Goal: Navigation & Orientation: Find specific page/section

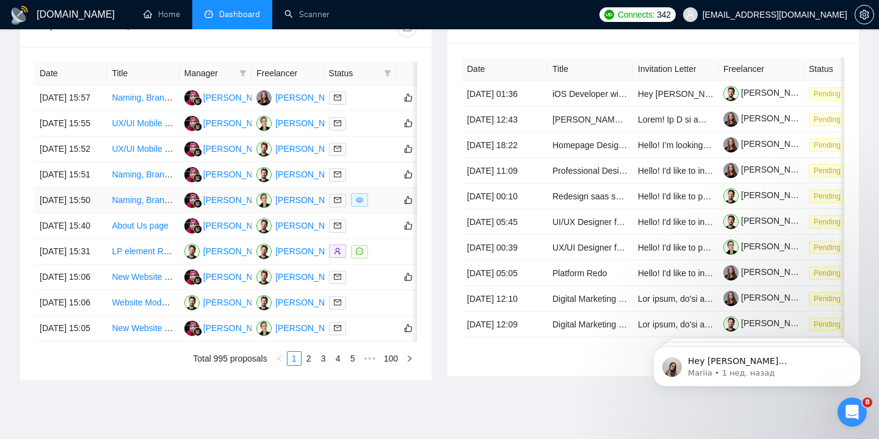
scroll to position [494, 0]
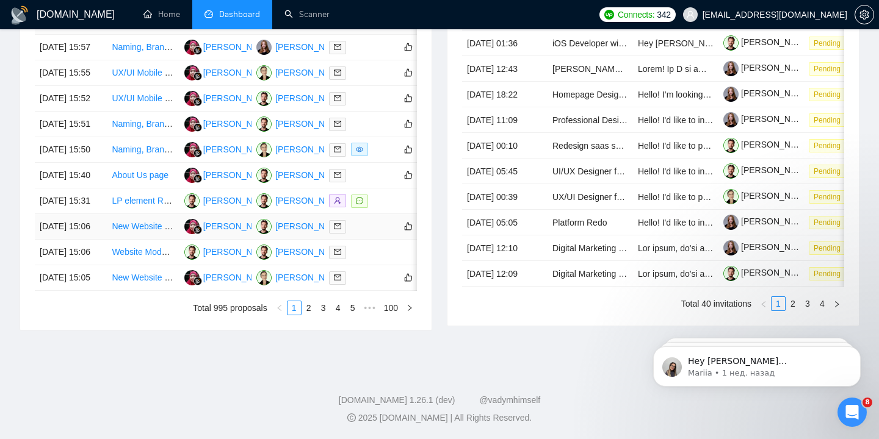
scroll to position [588, 0]
click at [310, 315] on link "2" at bounding box center [308, 307] width 13 height 13
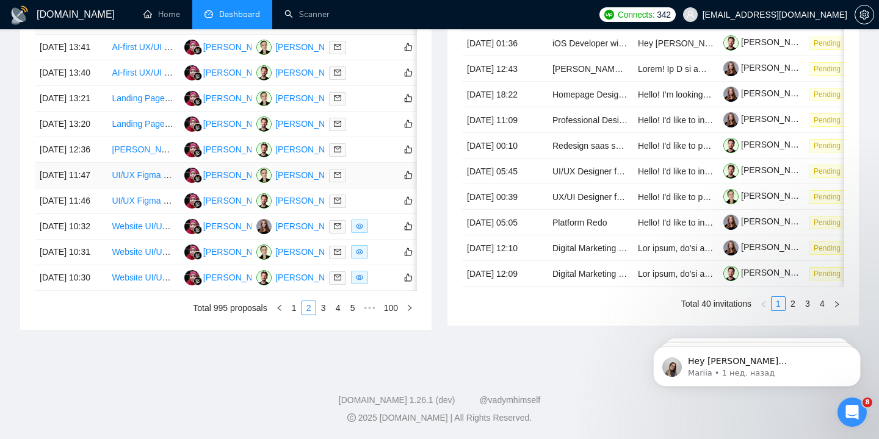
scroll to position [550, 0]
click at [322, 315] on link "3" at bounding box center [323, 307] width 13 height 13
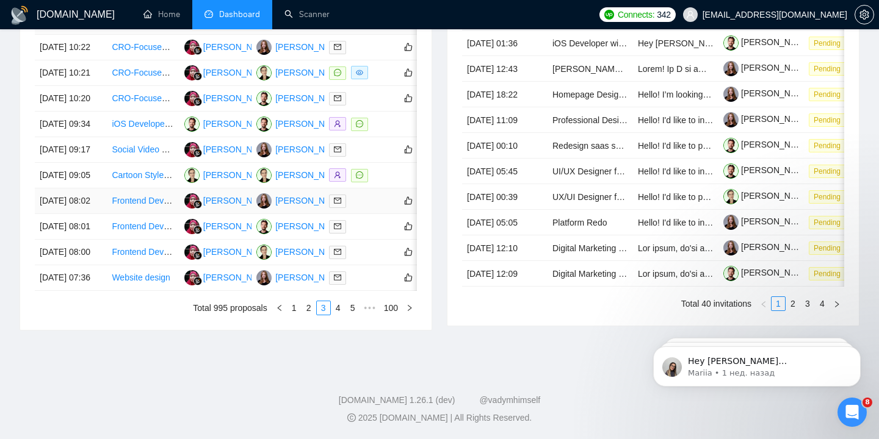
scroll to position [587, 0]
click at [336, 315] on link "4" at bounding box center [337, 307] width 13 height 13
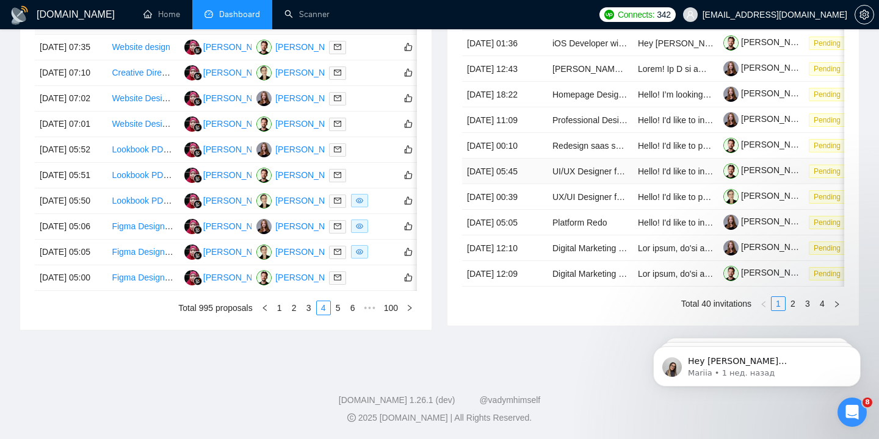
scroll to position [623, 0]
click at [336, 315] on link "5" at bounding box center [337, 307] width 13 height 13
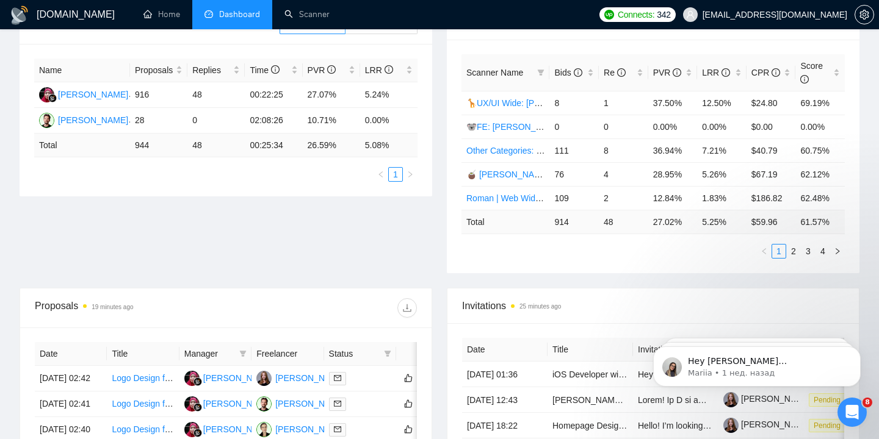
scroll to position [0, 0]
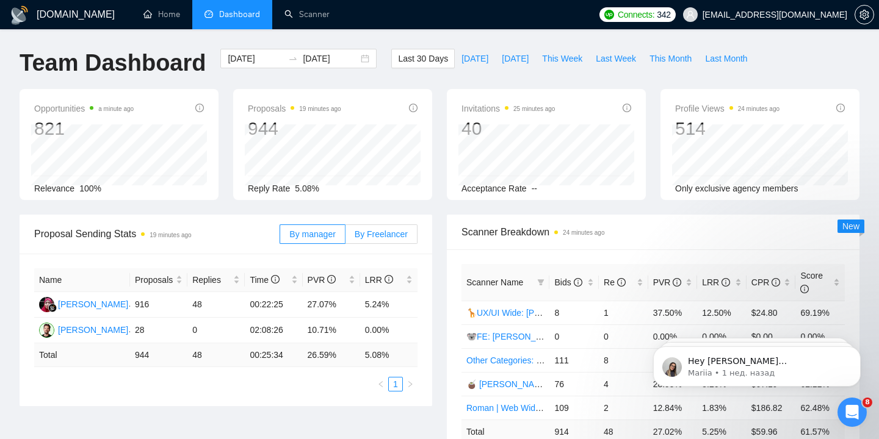
click at [378, 239] on label "By Freelancer" at bounding box center [381, 235] width 72 height 20
click at [345, 237] on input "By Freelancer" at bounding box center [345, 237] width 0 height 0
